Goal: Find contact information: Find contact information

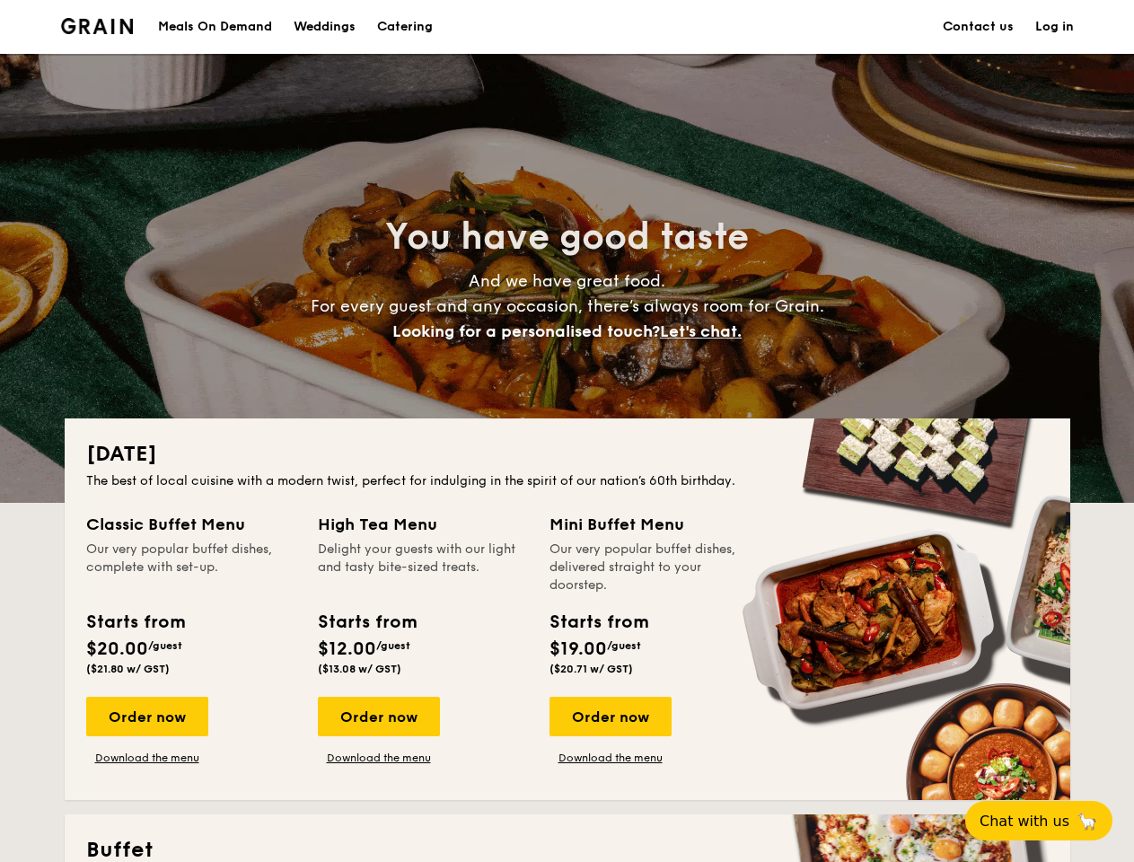
click at [567, 431] on div "[DATE] The best of local cuisine with a modern twist, perfect for indulging in …" at bounding box center [568, 609] width 1006 height 382
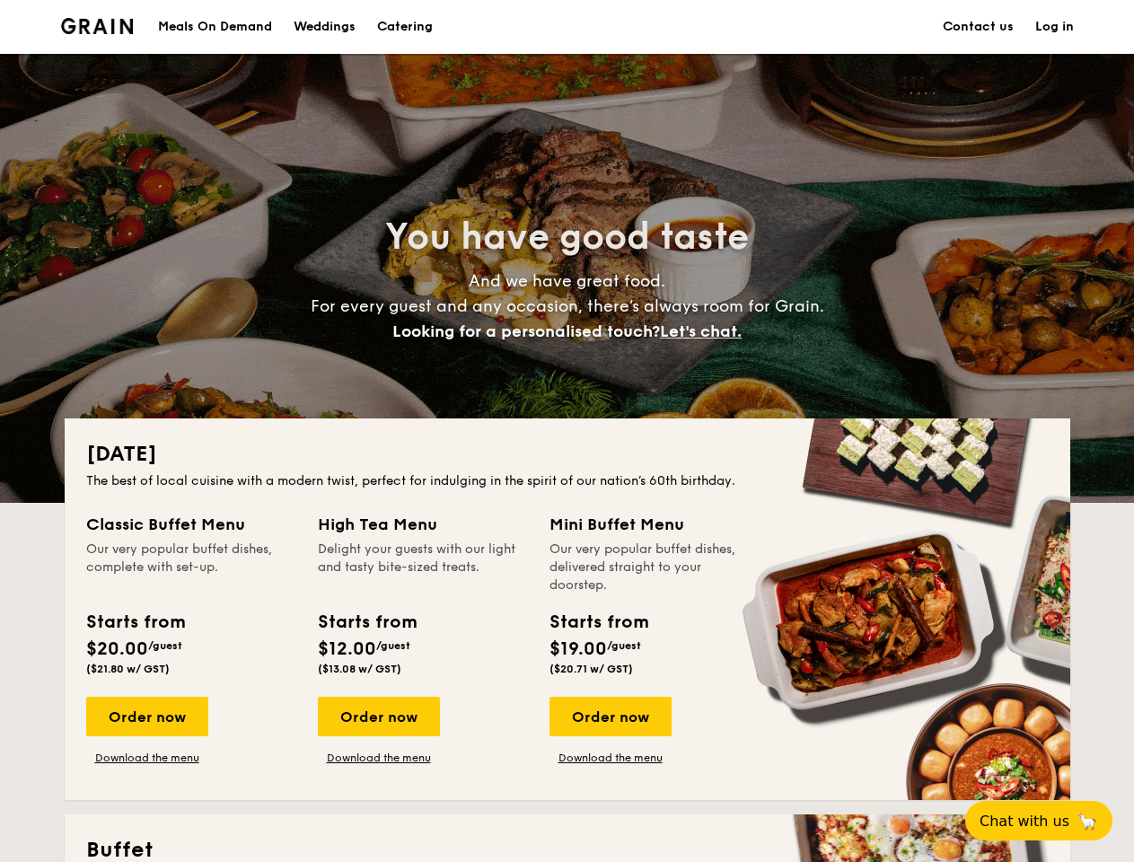
click at [1054, 27] on link "Log in" at bounding box center [1054, 27] width 39 height 54
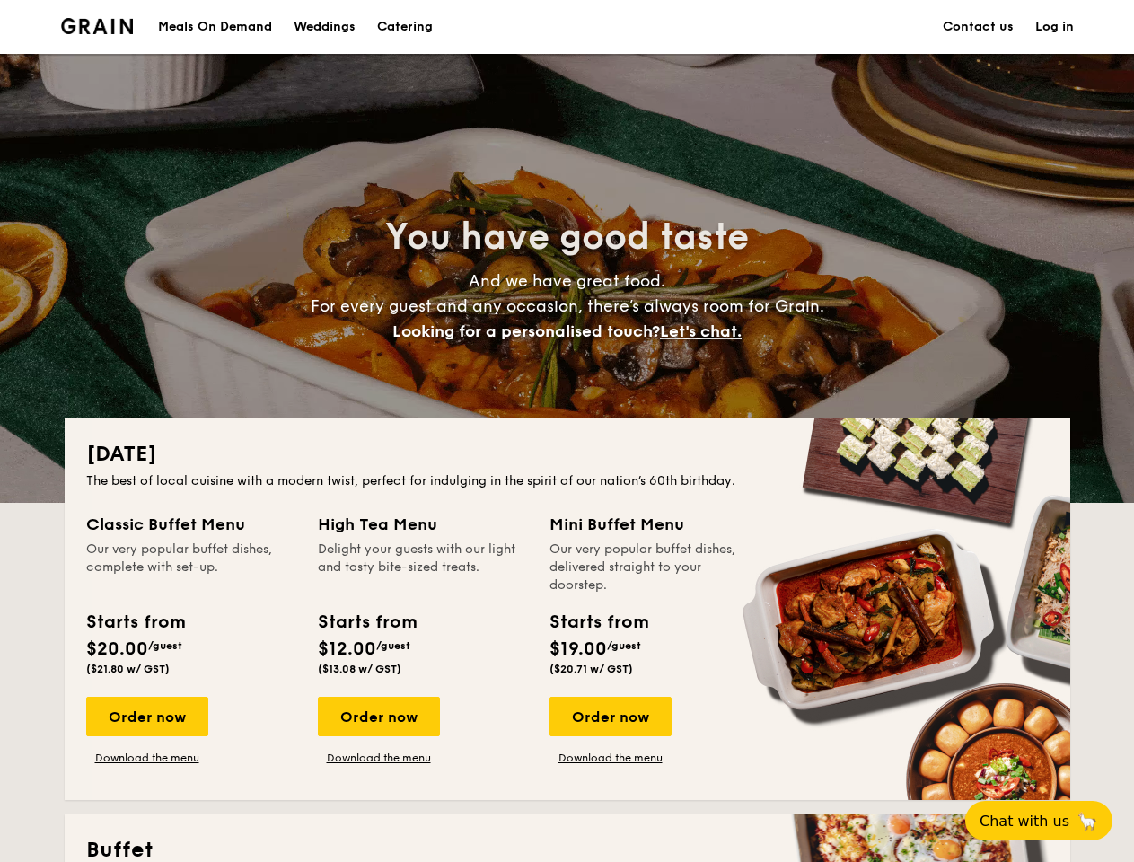
click at [706, 331] on span "Let's chat." at bounding box center [701, 331] width 82 height 20
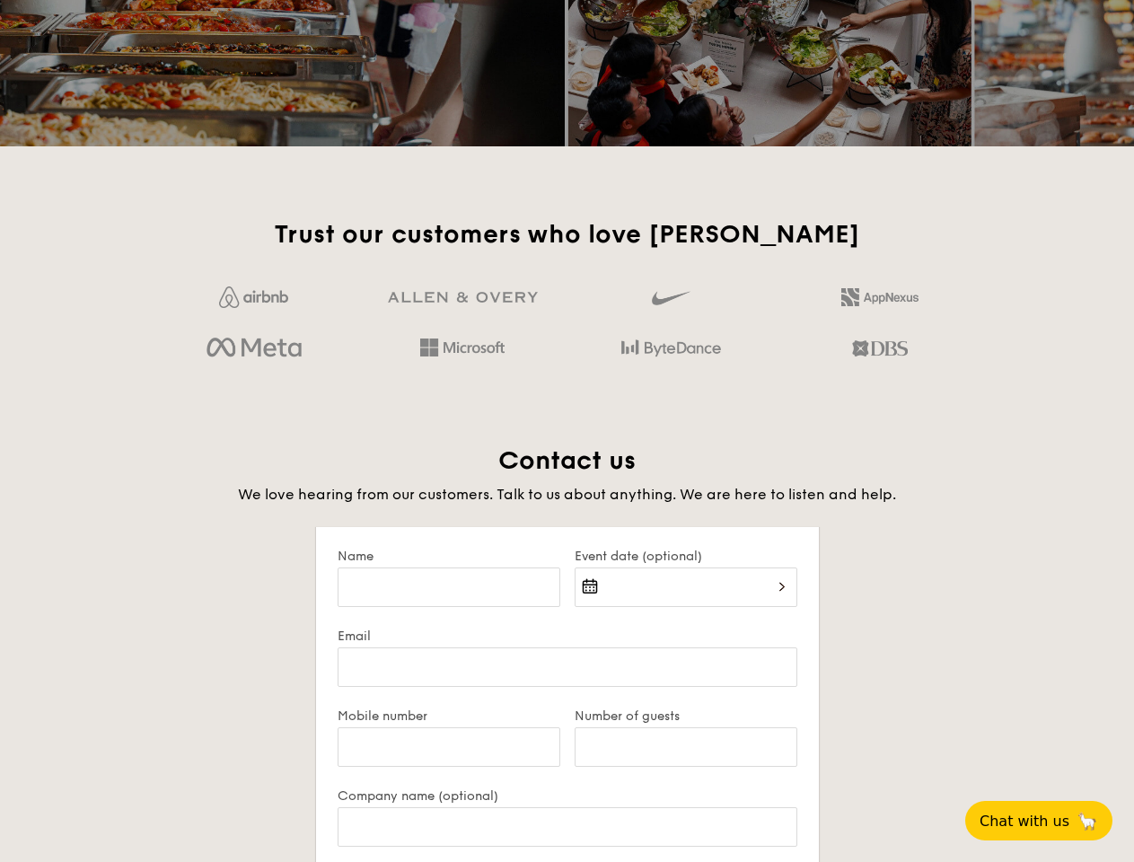
click at [610, 716] on div "Contact us We love hearing from our customers. Talk to us about anything. We ar…" at bounding box center [568, 860] width 1006 height 833
click at [1049, 821] on span "Chat with us" at bounding box center [1025, 821] width 90 height 17
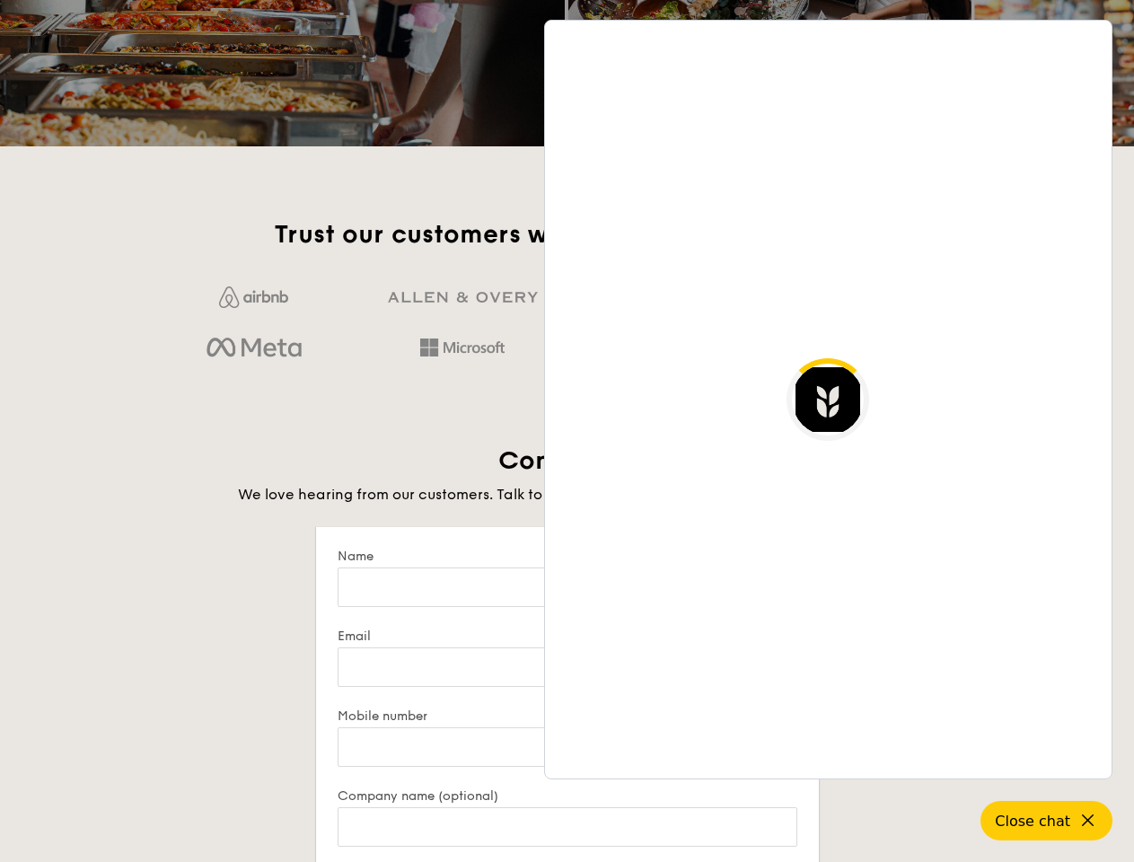
scroll to position [3477, 0]
